Goal: Check status: Check status

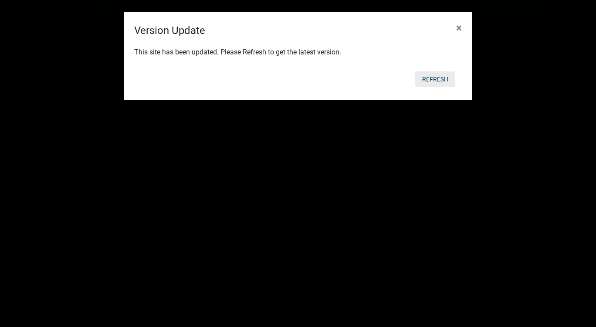
click at [439, 80] on button "Refresh" at bounding box center [435, 79] width 40 height 16
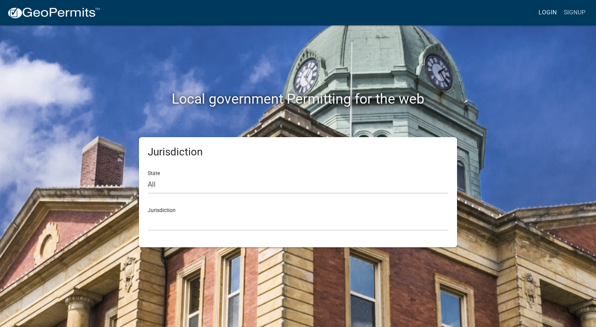
click at [551, 14] on link "Login" at bounding box center [547, 12] width 25 height 17
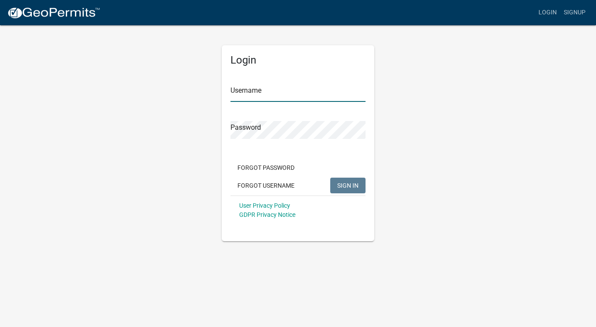
type input "Devinmorris"
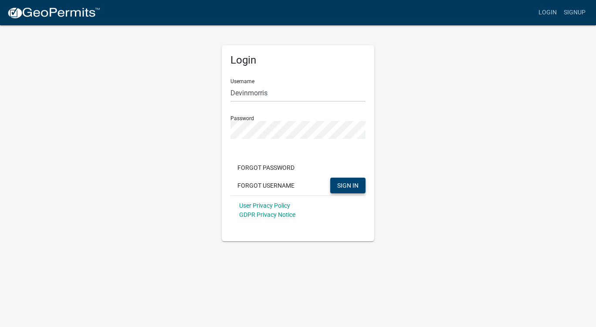
click at [353, 189] on span "SIGN IN" at bounding box center [347, 185] width 21 height 7
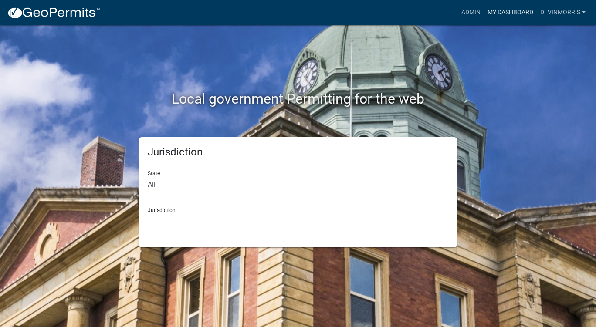
click at [509, 14] on link "My Dashboard" at bounding box center [510, 12] width 53 height 17
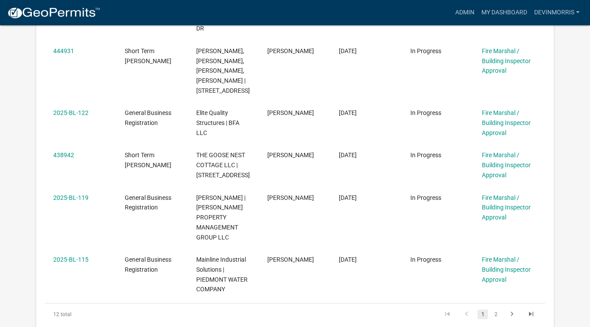
scroll to position [518, 0]
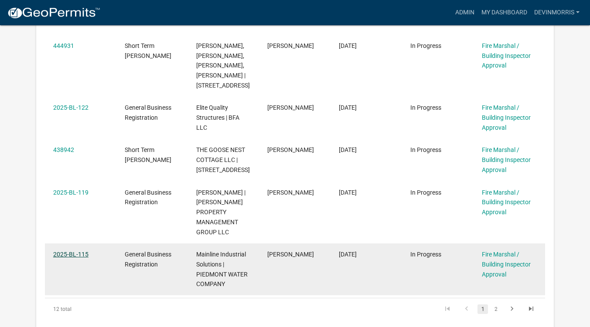
click at [74, 251] on link "2025-BL-115" at bounding box center [70, 254] width 35 height 7
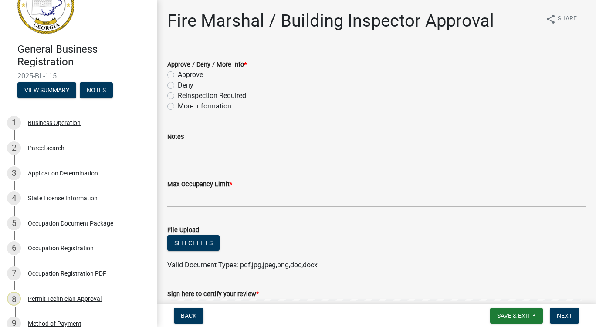
scroll to position [49, 0]
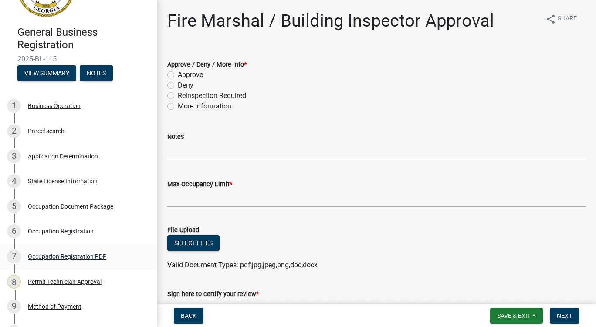
click at [88, 257] on div "Occupation Registration PDF" at bounding box center [67, 257] width 78 height 6
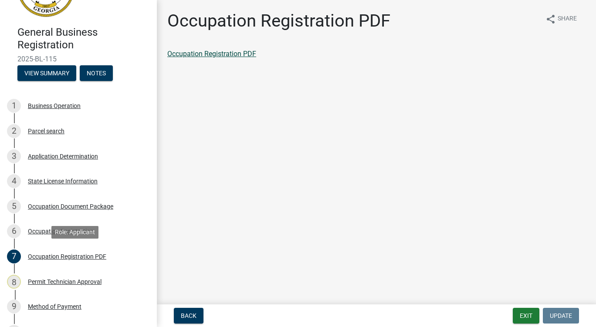
click at [224, 56] on link "Occupation Registration PDF" at bounding box center [211, 54] width 89 height 8
